Goal: Information Seeking & Learning: Understand process/instructions

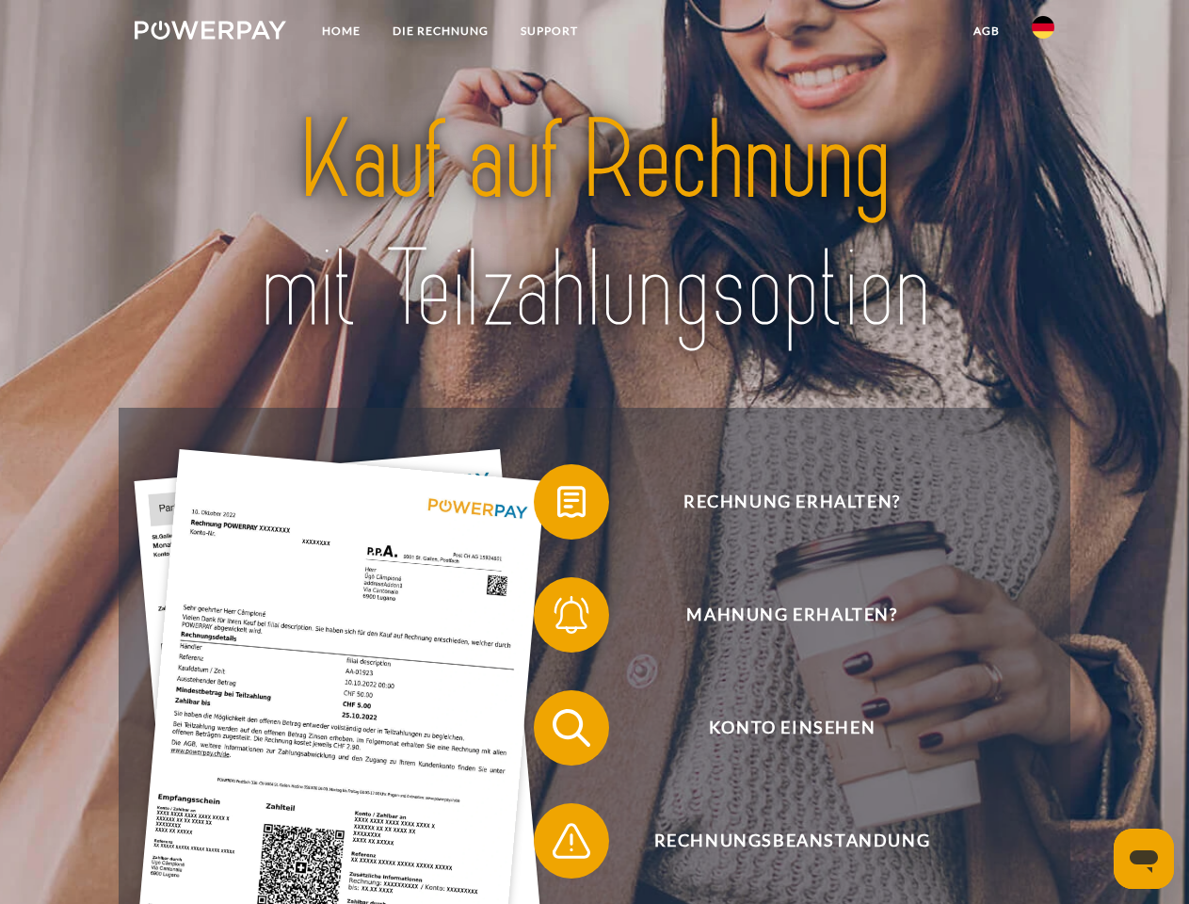
click at [210, 33] on img at bounding box center [211, 30] width 152 height 19
click at [1043, 33] on img at bounding box center [1043, 27] width 23 height 23
click at [986, 31] on link "agb" at bounding box center [986, 31] width 58 height 34
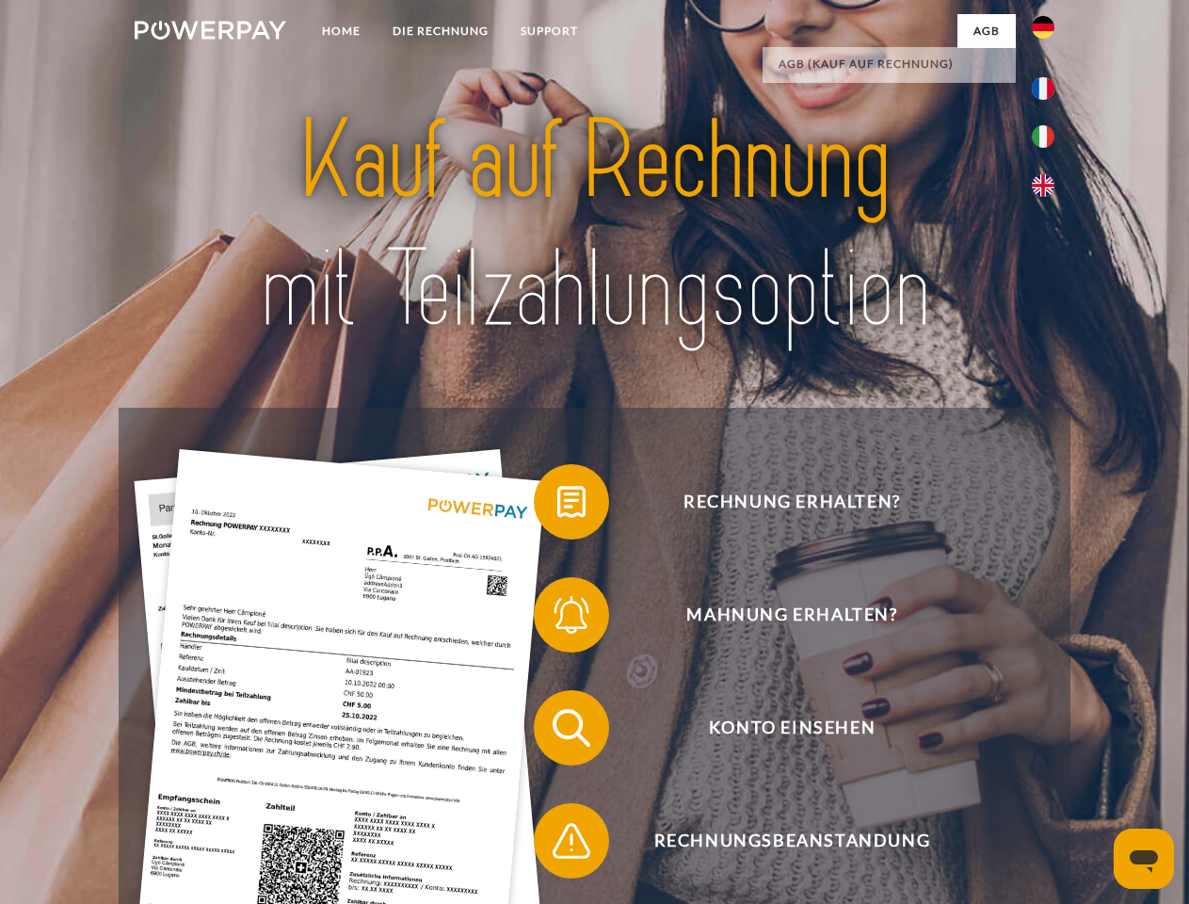
click at [557, 506] on span at bounding box center [543, 502] width 94 height 94
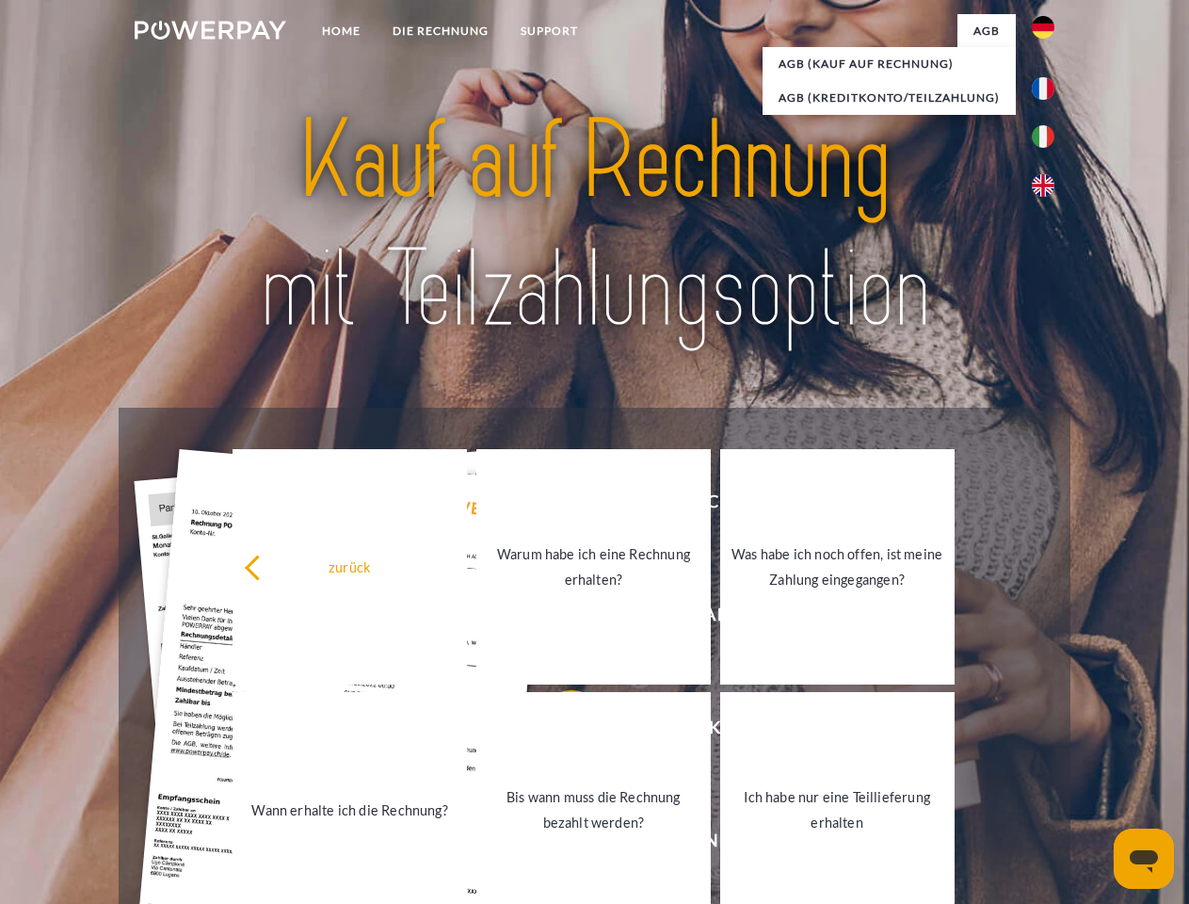
click at [557, 618] on link "Warum habe ich eine Rechnung erhalten?" at bounding box center [593, 566] width 234 height 235
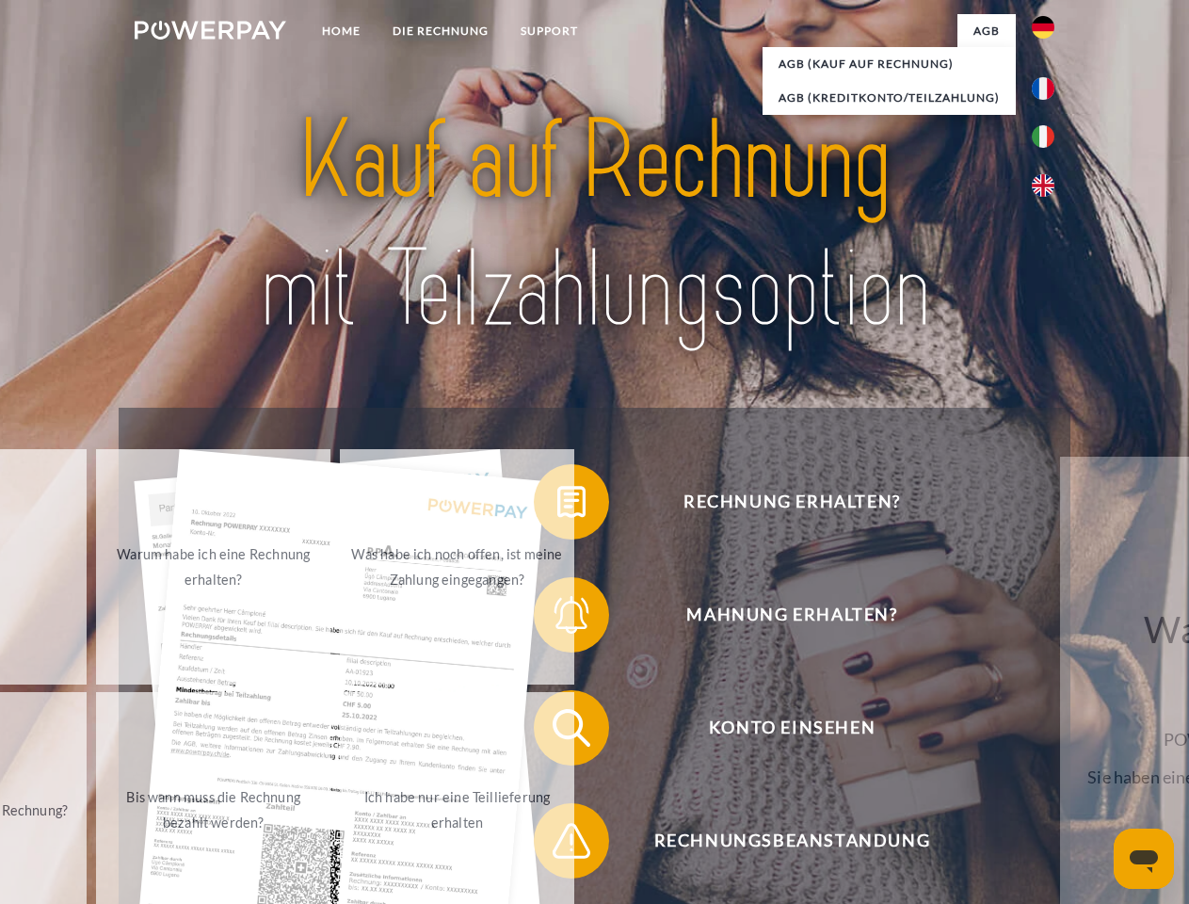
click at [557, 731] on span at bounding box center [543, 728] width 94 height 94
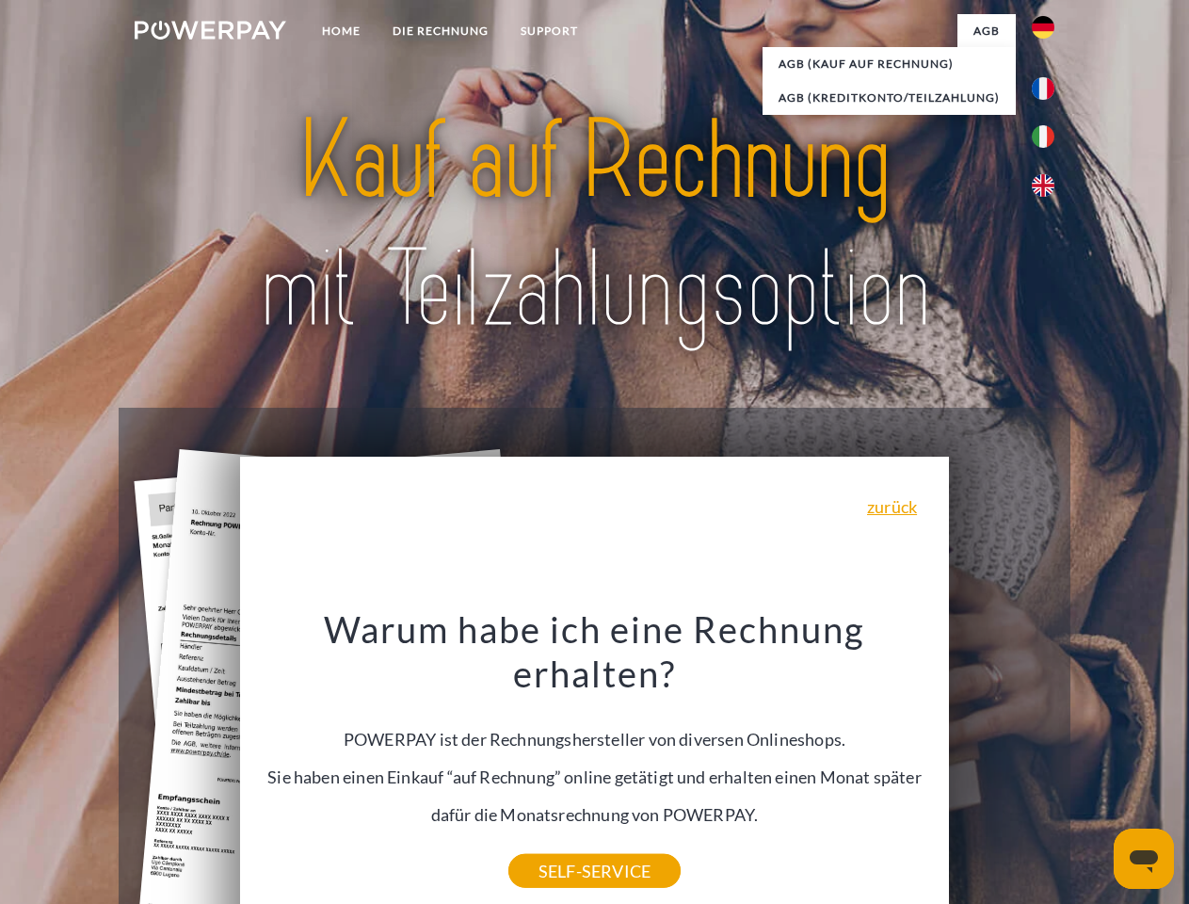
click at [557, 844] on div "Warum habe ich eine Rechnung erhalten? POWERPAY ist der Rechnungshersteller von…" at bounding box center [594, 738] width 687 height 265
click at [1144, 859] on icon "Messaging-Fenster öffnen" at bounding box center [1144, 861] width 28 height 23
